Goal: Communication & Community: Answer question/provide support

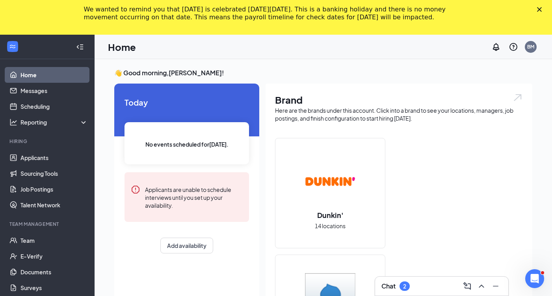
click at [538, 9] on polygon "Close" at bounding box center [539, 9] width 5 height 5
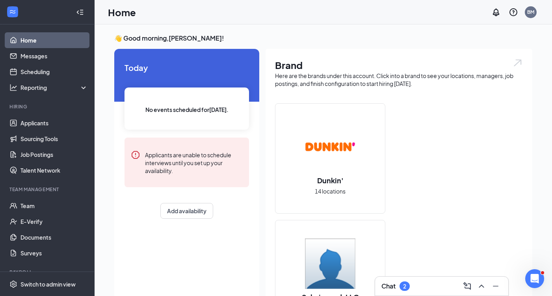
click at [428, 281] on div "Chat 2" at bounding box center [441, 286] width 121 height 13
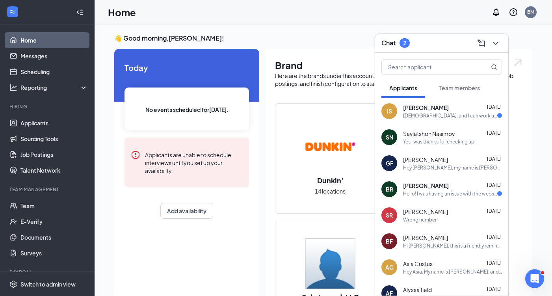
click at [418, 114] on div "Part time, and I can work as early as opening" at bounding box center [450, 115] width 94 height 7
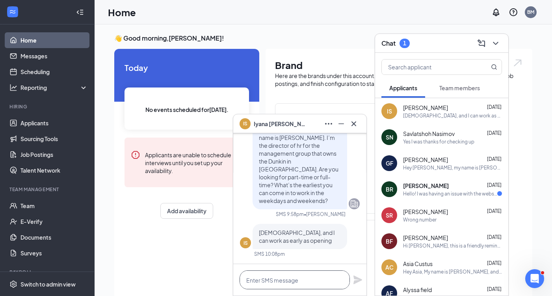
click at [281, 280] on textarea at bounding box center [295, 279] width 110 height 19
type textarea "H"
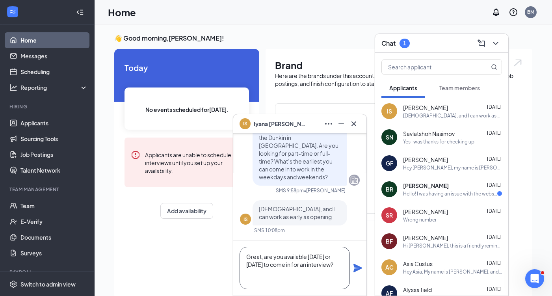
scroll to position [0, 0]
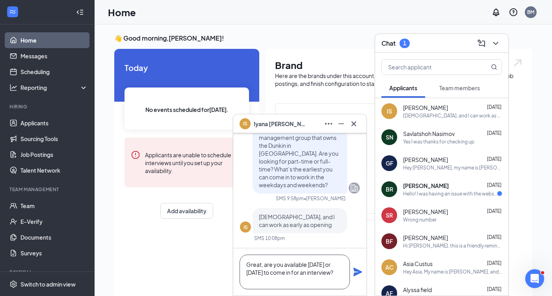
type textarea "Great, are you available today or tomorrow to come in for an interview?"
click at [356, 268] on icon "Plane" at bounding box center [357, 271] width 9 height 9
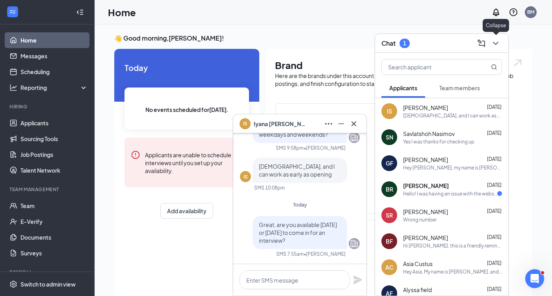
click at [497, 44] on icon "ChevronDown" at bounding box center [495, 43] width 9 height 9
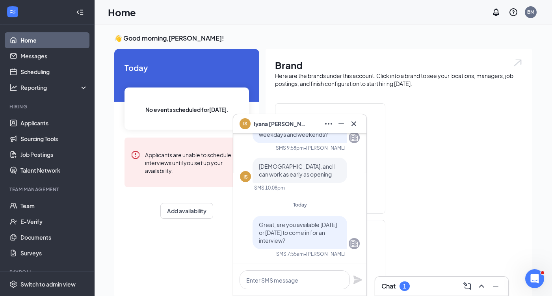
click at [353, 126] on icon "Cross" at bounding box center [353, 123] width 9 height 9
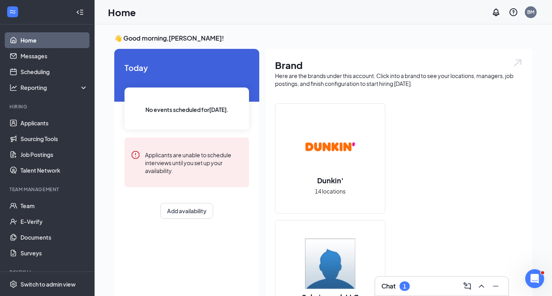
click at [433, 290] on div "Chat 1" at bounding box center [441, 286] width 121 height 13
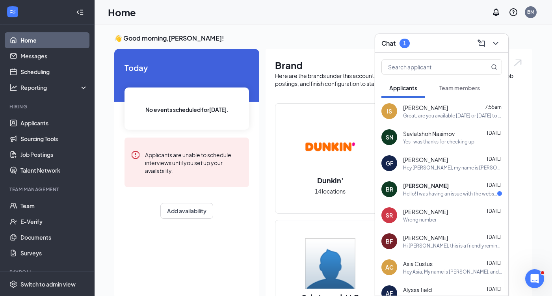
click at [458, 188] on div "Brianna Roden Aug 25" at bounding box center [452, 186] width 99 height 8
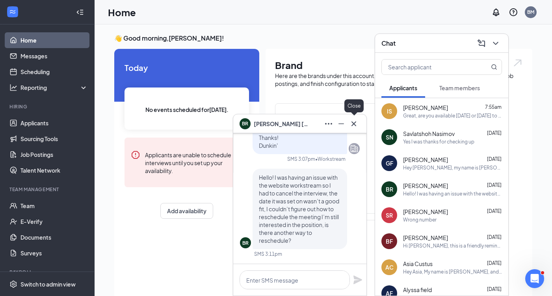
click at [356, 125] on icon "Cross" at bounding box center [353, 123] width 9 height 9
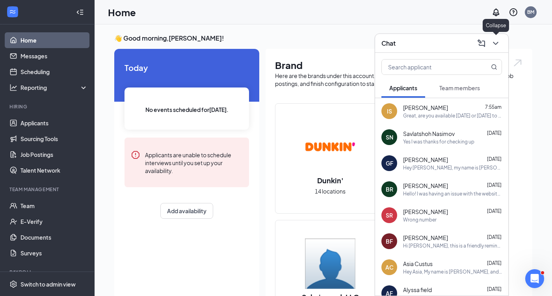
click at [492, 46] on icon "ChevronDown" at bounding box center [495, 43] width 9 height 9
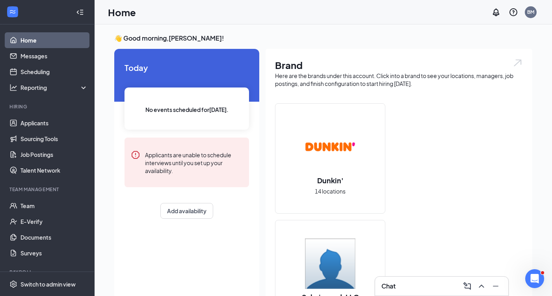
click at [417, 284] on div "Chat" at bounding box center [441, 286] width 121 height 13
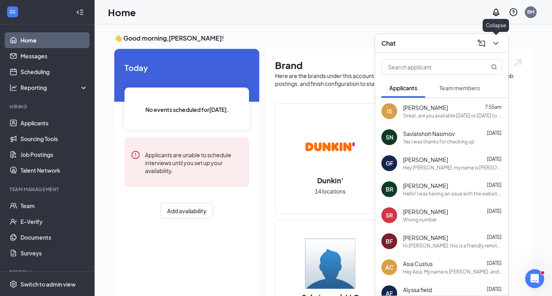
click at [496, 41] on icon "ChevronDown" at bounding box center [495, 43] width 9 height 9
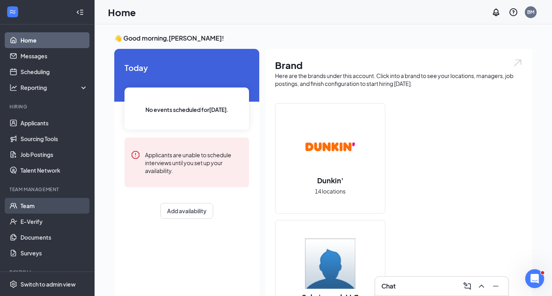
click at [37, 210] on link "Team" at bounding box center [53, 206] width 67 height 16
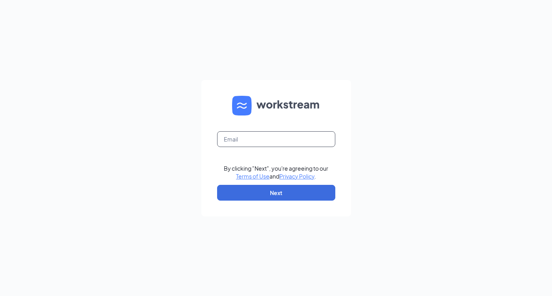
click at [251, 143] on input "text" at bounding box center [276, 139] width 118 height 16
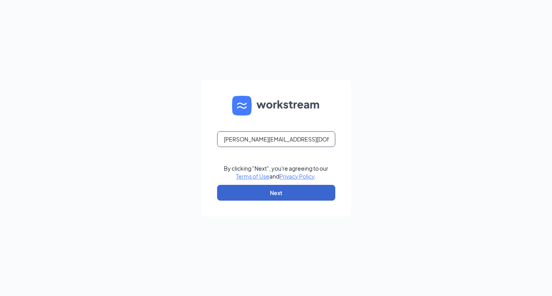
type input "brian@shilallc.com"
click at [284, 197] on button "Next" at bounding box center [276, 193] width 118 height 16
